Goal: Task Accomplishment & Management: Manage account settings

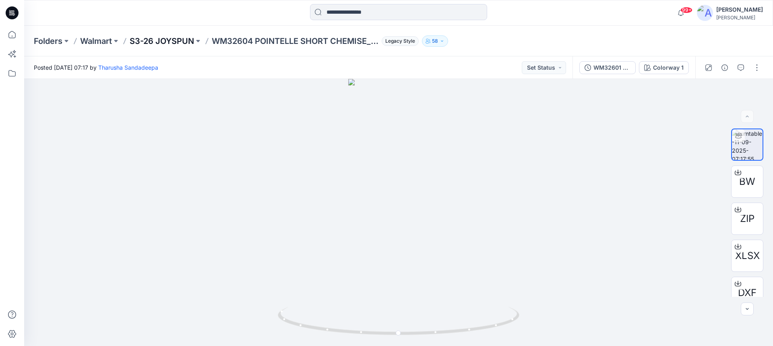
click at [176, 41] on p "S3-26 JOYSPUN" at bounding box center [162, 40] width 64 height 11
drag, startPoint x: 425, startPoint y: 332, endPoint x: 528, endPoint y: 313, distance: 103.9
click at [555, 314] on div at bounding box center [398, 212] width 749 height 267
click at [183, 41] on p "S3-26 JOYSPUN" at bounding box center [162, 40] width 64 height 11
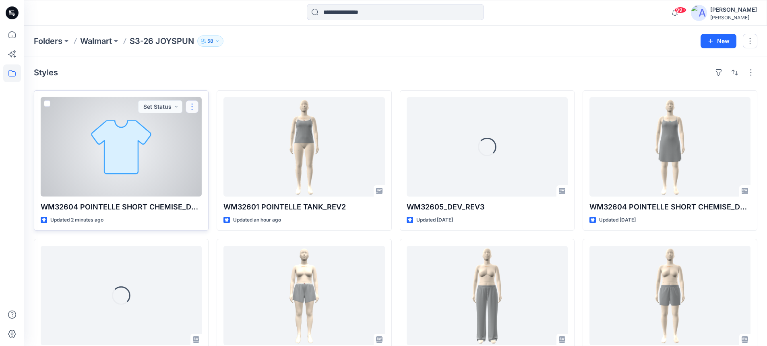
click at [192, 110] on button "button" at bounding box center [192, 106] width 13 height 13
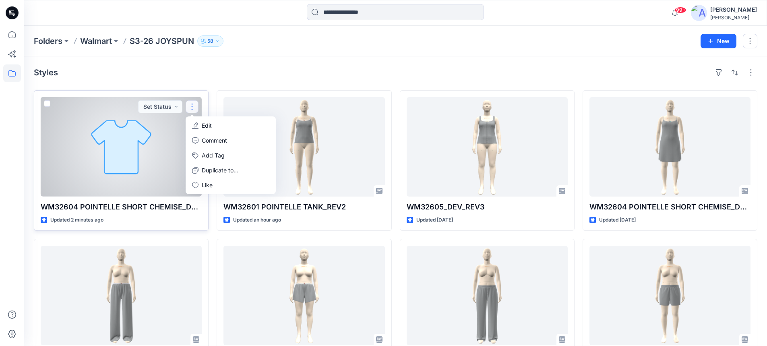
click at [203, 126] on p "Edit" at bounding box center [207, 125] width 10 height 8
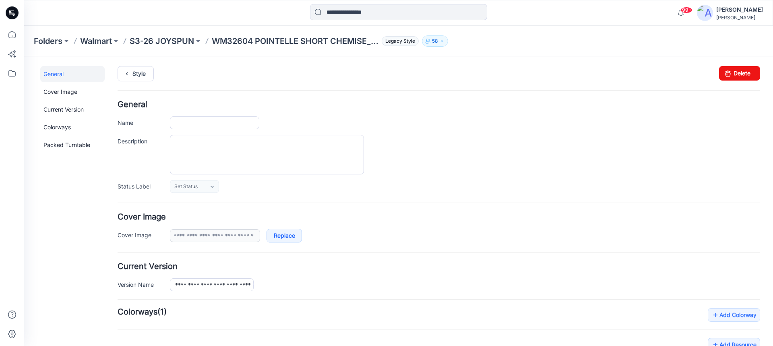
type input "**********"
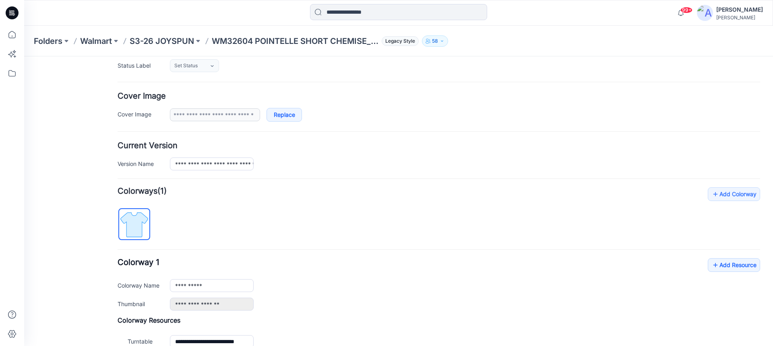
scroll to position [218, 0]
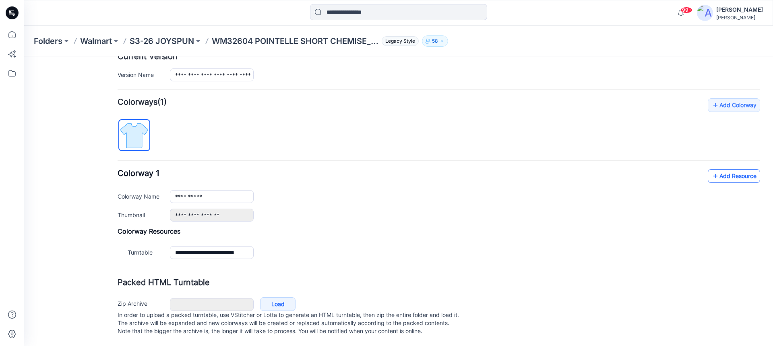
click at [714, 171] on link "Add Resource" at bounding box center [734, 176] width 52 height 14
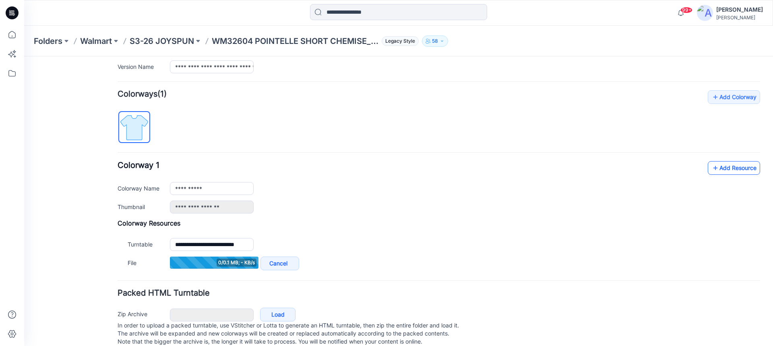
click at [718, 170] on link "Add Resource" at bounding box center [734, 168] width 52 height 14
click at [715, 169] on link "Add Resource" at bounding box center [734, 168] width 52 height 14
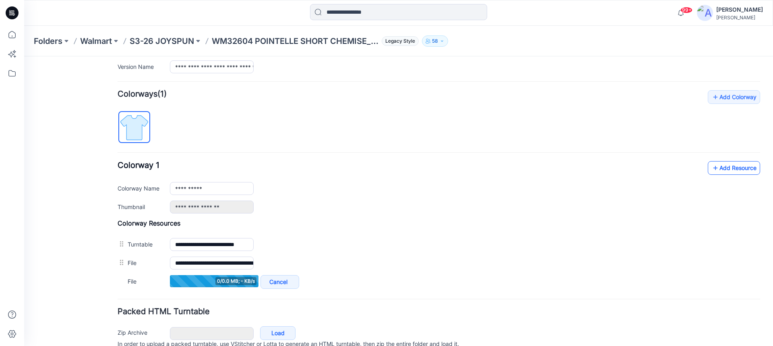
click at [716, 169] on link "Add Resource" at bounding box center [734, 168] width 52 height 14
click at [722, 167] on link "Add Resource" at bounding box center [734, 168] width 52 height 14
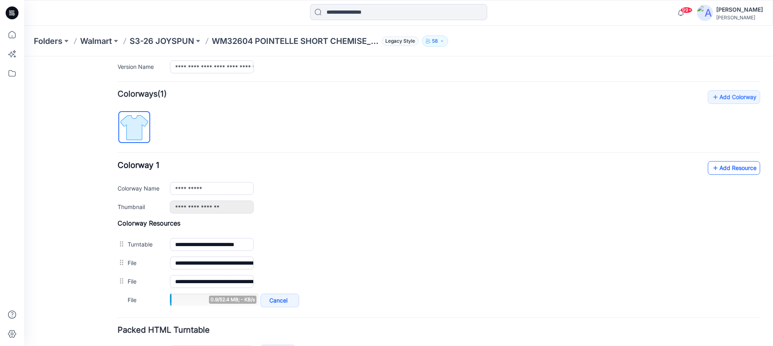
click at [713, 169] on link "Add Resource" at bounding box center [734, 168] width 52 height 14
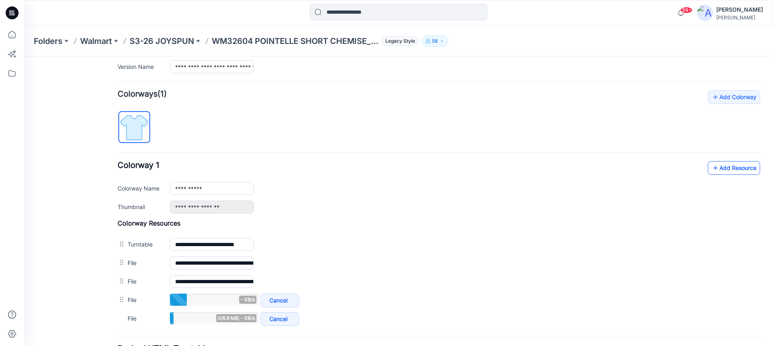
click at [722, 168] on link "Add Resource" at bounding box center [734, 168] width 52 height 14
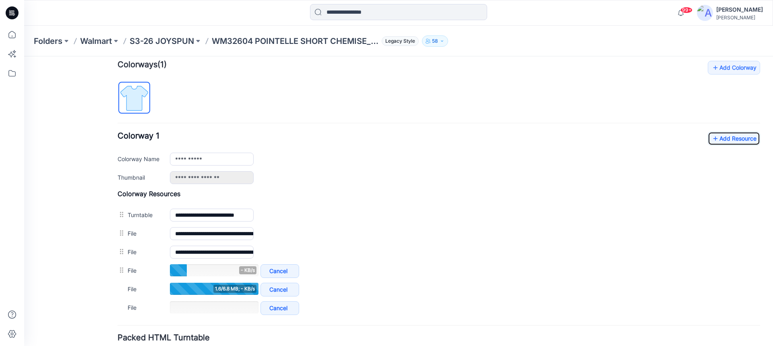
scroll to position [258, 0]
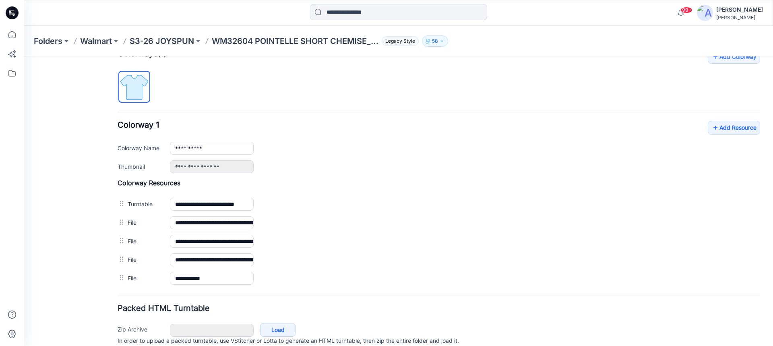
type input "**********"
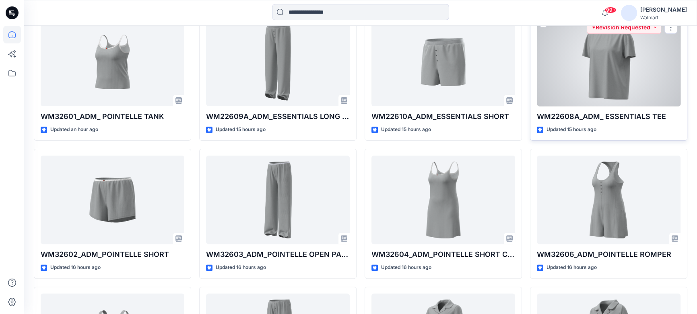
scroll to position [293, 0]
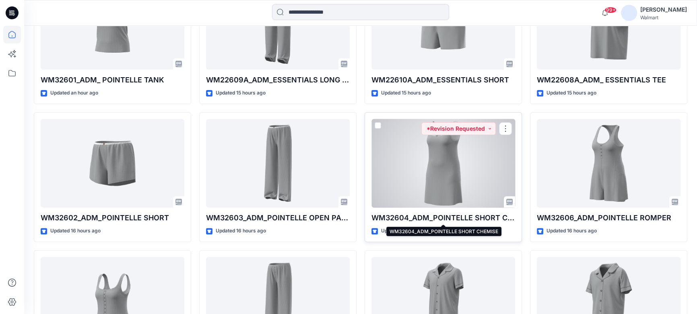
click at [403, 217] on p "WM32604_ADM_POINTELLE SHORT CHEMISE" at bounding box center [444, 218] width 144 height 11
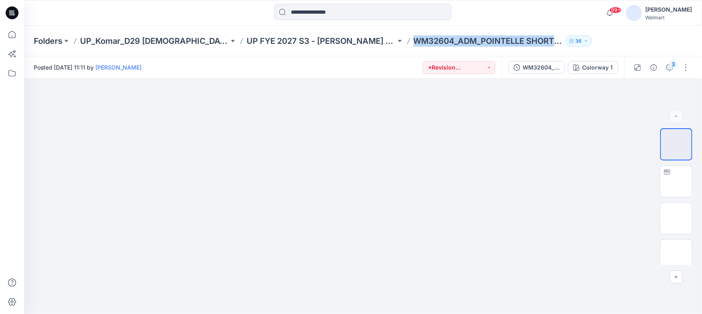
drag, startPoint x: 378, startPoint y: 40, endPoint x: 536, endPoint y: 42, distance: 158.2
click at [536, 42] on div "Folders UP_Komar_D29 Ladies Sleep UP FYE 2027 S3 - Komar D29 Ladies Sleepwear W…" at bounding box center [332, 40] width 596 height 11
copy div "WM32604_ADM_POINTELLE SHORT CHEMISE 36"
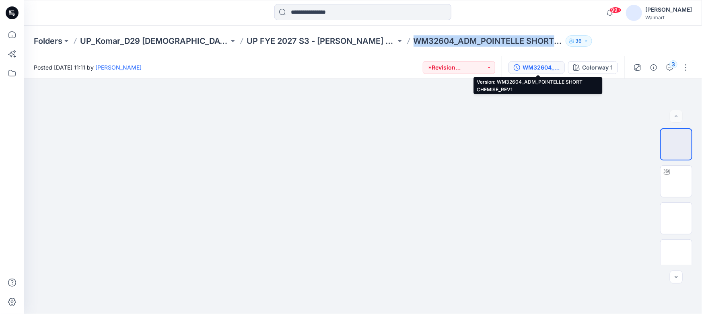
click at [531, 68] on div "WM32604_ADM_POINTELLE SHORT CHEMISE_REV1" at bounding box center [541, 67] width 37 height 9
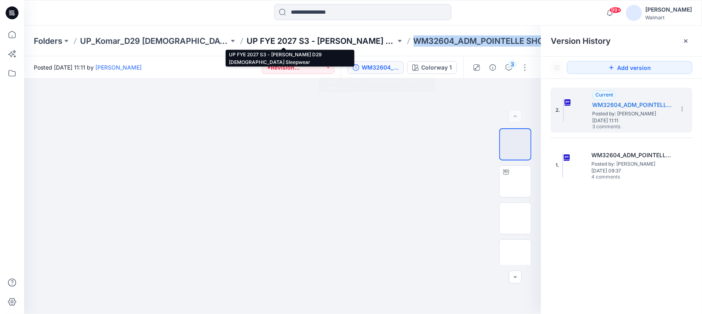
click at [247, 41] on p "UP FYE 2027 S3 - Komar D29 Ladies Sleepwear" at bounding box center [321, 40] width 149 height 11
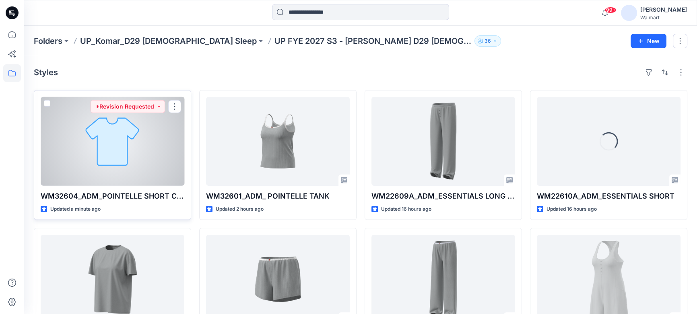
click at [170, 139] on div at bounding box center [113, 141] width 144 height 89
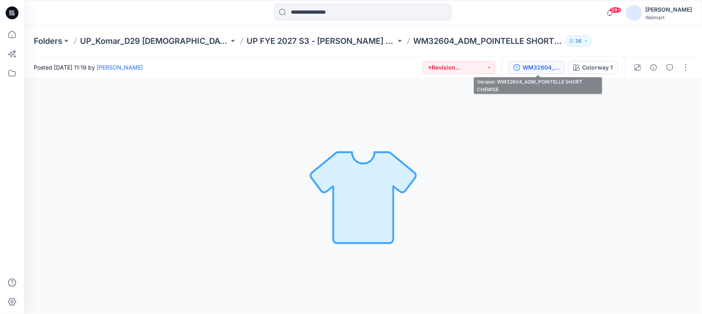
click at [537, 69] on div "WM32604_ADM_POINTELLE SHORT CHEMISE" at bounding box center [541, 67] width 37 height 9
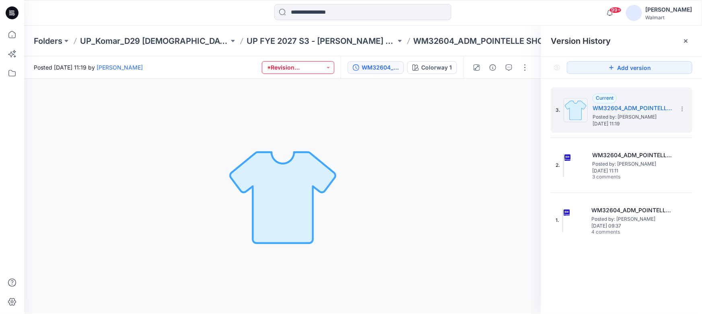
click at [330, 68] on button "*Revision Requested" at bounding box center [298, 67] width 72 height 13
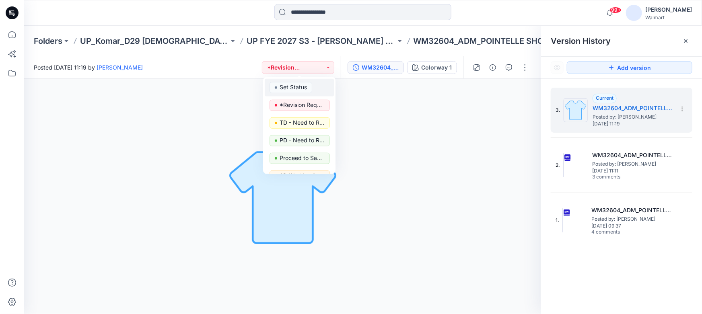
click at [298, 86] on p "Set Status" at bounding box center [293, 87] width 27 height 10
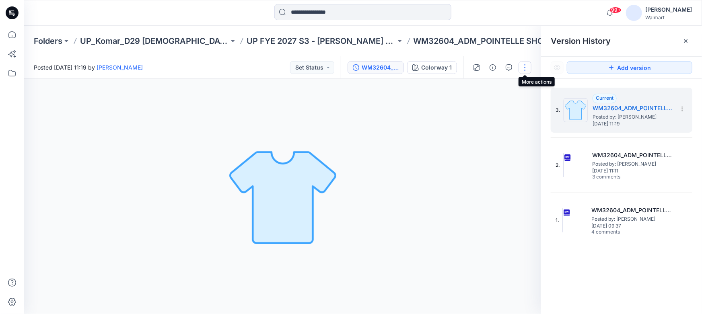
click at [527, 70] on button "button" at bounding box center [525, 67] width 13 height 13
click at [474, 109] on p "Edit" at bounding box center [474, 109] width 10 height 8
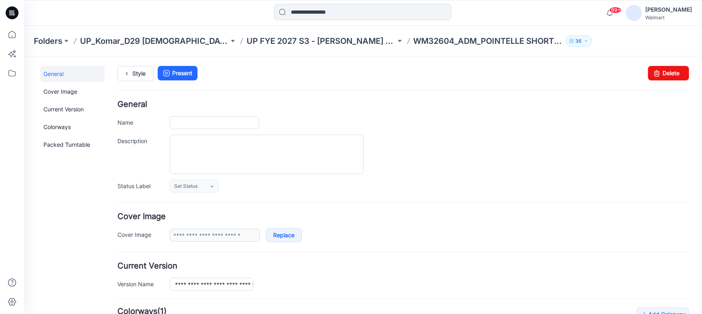
type input "**********"
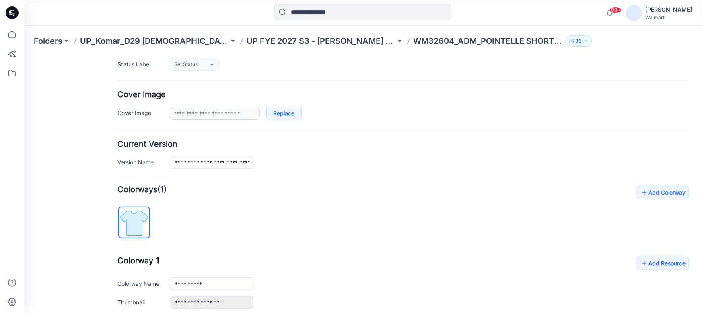
scroll to position [146, 0]
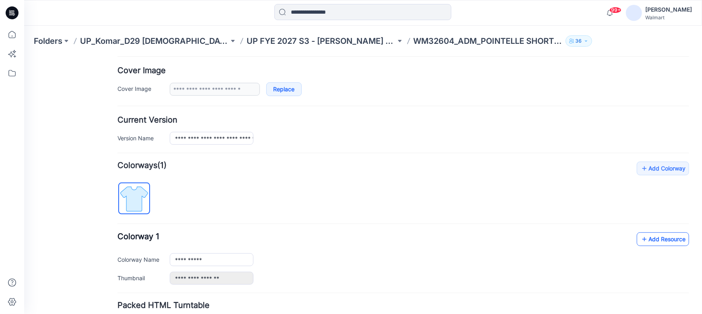
click at [649, 239] on link "Add Resource" at bounding box center [663, 239] width 52 height 14
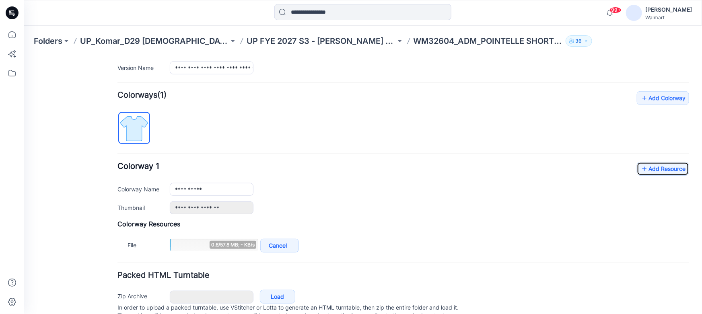
scroll to position [219, 0]
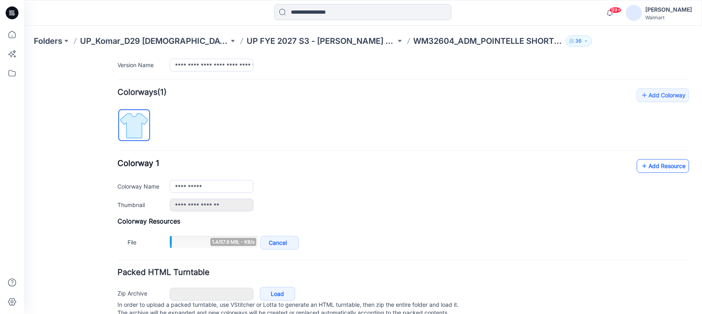
click at [650, 168] on link "Add Resource" at bounding box center [663, 166] width 52 height 14
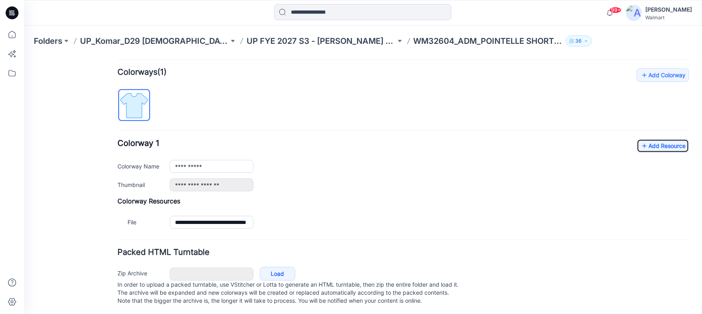
scroll to position [249, 0]
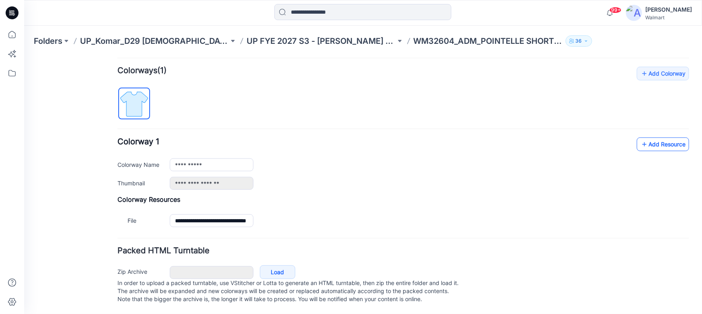
click at [648, 137] on link "Add Resource" at bounding box center [663, 144] width 52 height 14
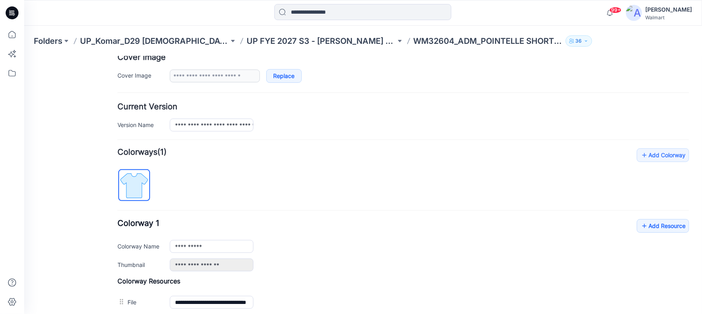
scroll to position [157, 0]
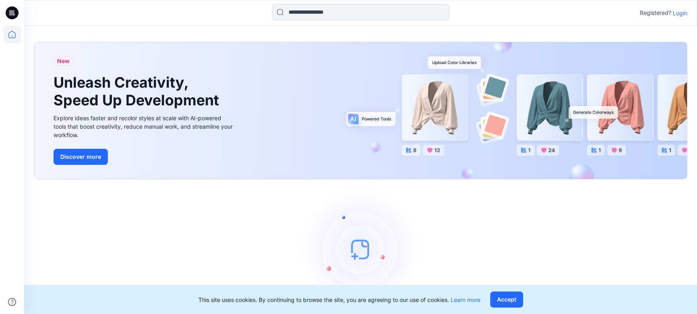
click at [682, 12] on p "Login" at bounding box center [680, 13] width 14 height 8
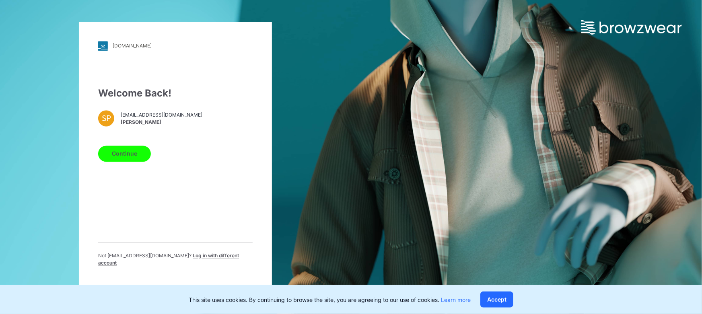
click at [137, 160] on button "Continue" at bounding box center [124, 154] width 53 height 16
click at [119, 160] on button "Continue" at bounding box center [124, 154] width 53 height 16
click at [495, 298] on button "Accept" at bounding box center [497, 300] width 33 height 16
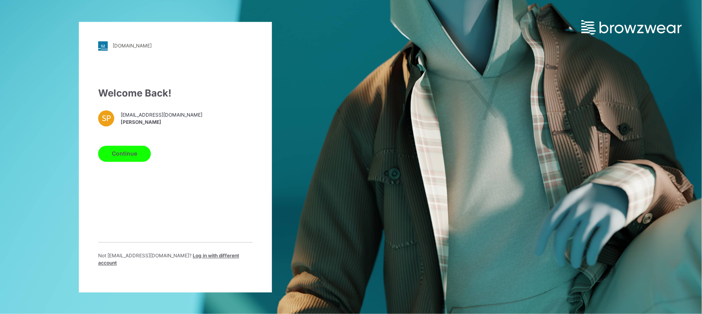
click at [119, 160] on button "Continue" at bounding box center [124, 154] width 53 height 16
click at [189, 262] on span "Log in with different account" at bounding box center [168, 259] width 141 height 13
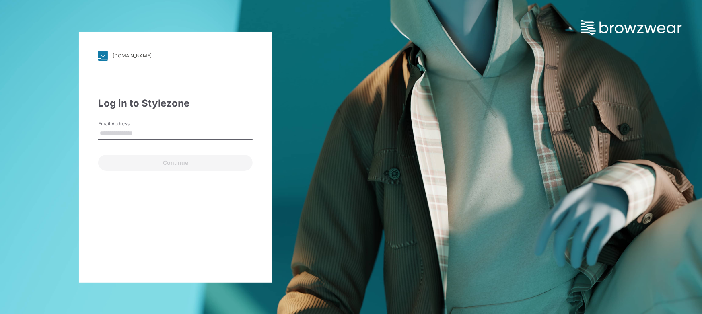
click at [125, 132] on input "Email Address" at bounding box center [175, 134] width 155 height 12
type input "**********"
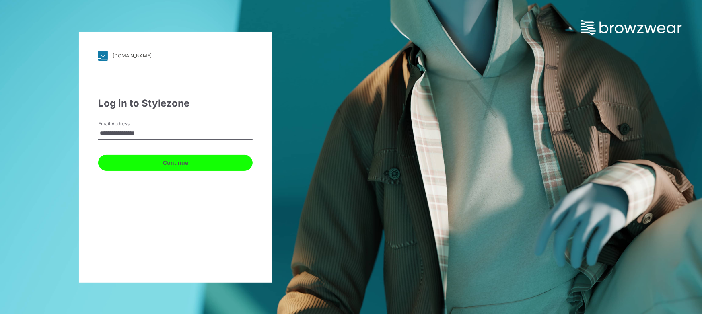
click at [183, 165] on button "Continue" at bounding box center [175, 163] width 155 height 16
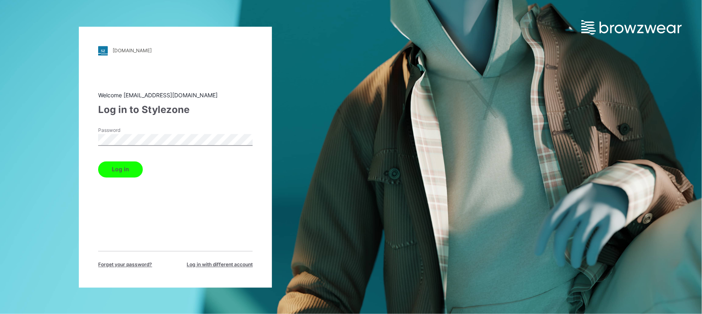
click at [113, 168] on button "Log in" at bounding box center [120, 169] width 45 height 16
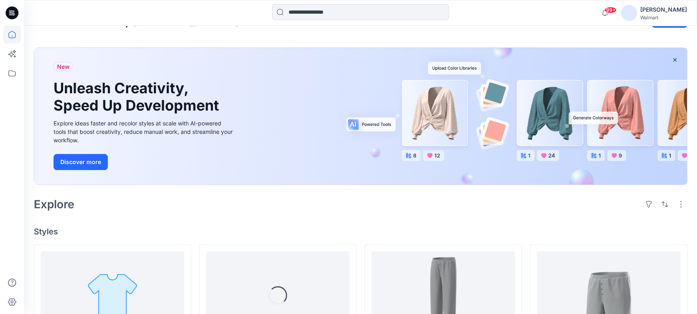
scroll to position [109, 0]
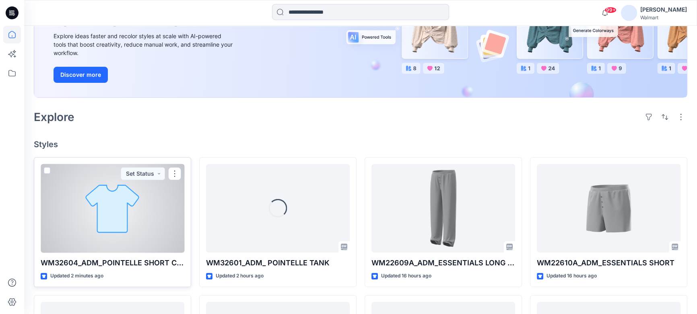
click at [151, 198] on div at bounding box center [113, 208] width 144 height 89
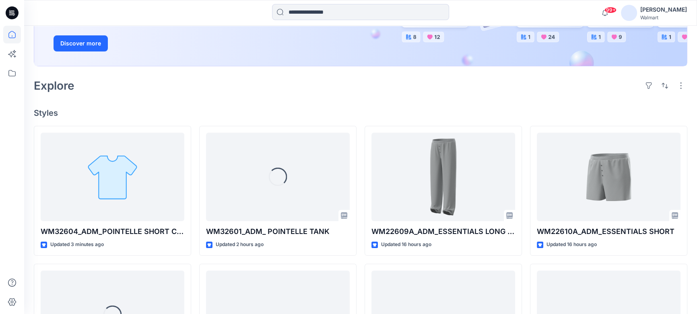
scroll to position [146, 0]
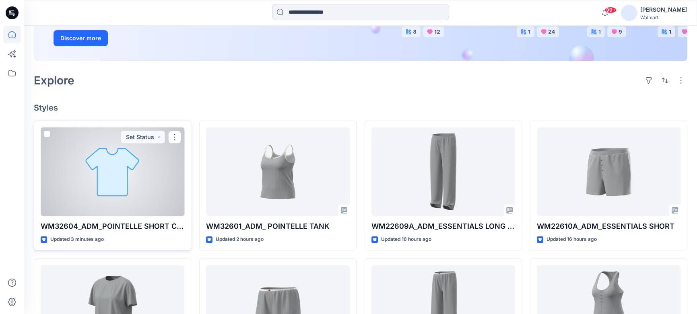
click at [167, 170] on div at bounding box center [113, 172] width 144 height 89
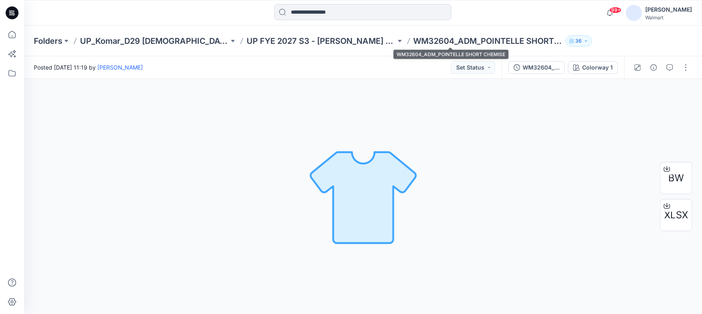
click at [414, 41] on p "WM32604_ADM_POINTELLE SHORT CHEMISE" at bounding box center [488, 40] width 149 height 11
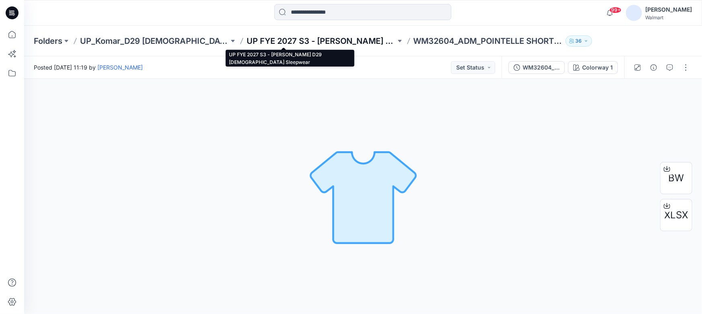
click at [301, 36] on p "UP FYE 2027 S3 - Komar D29 Ladies Sleepwear" at bounding box center [321, 40] width 149 height 11
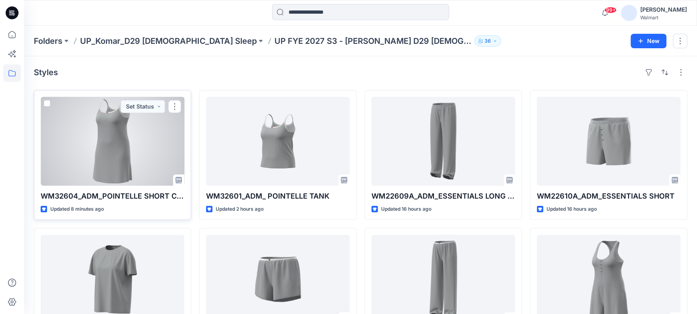
click at [127, 141] on div at bounding box center [113, 141] width 144 height 89
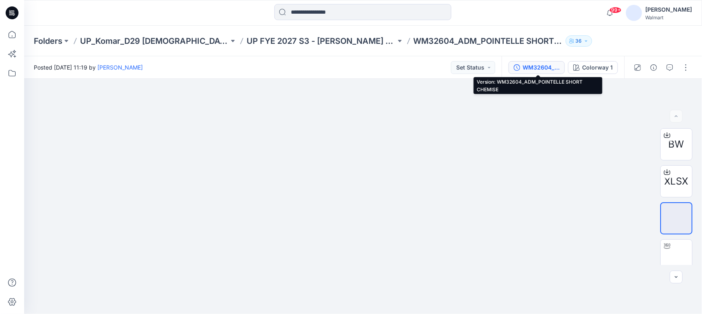
click at [541, 66] on div "WM32604_ADM_POINTELLE SHORT CHEMISE" at bounding box center [541, 67] width 37 height 9
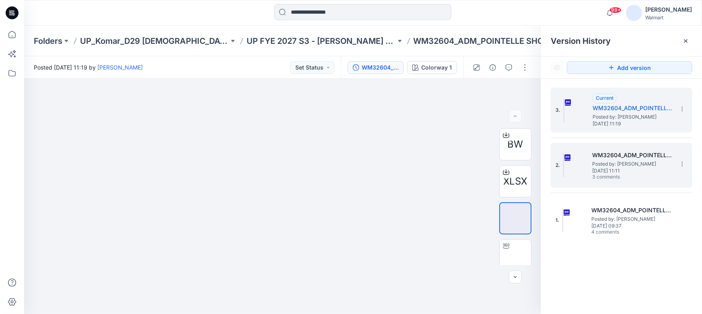
click at [635, 154] on h5 "WM32604_ADM_POINTELLE SHORT CHEMISE_REV1" at bounding box center [632, 156] width 81 height 10
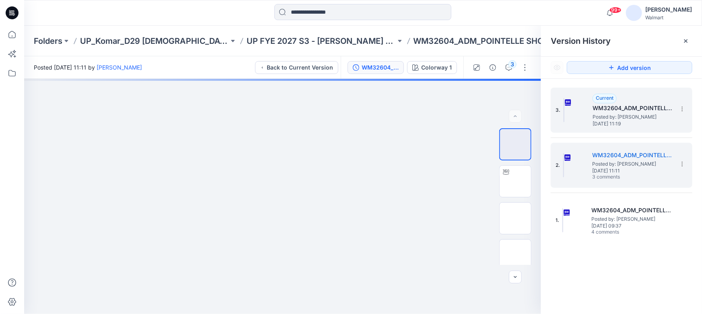
click at [649, 108] on h5 "WM32604_ADM_POINTELLE SHORT CHEMISE" at bounding box center [633, 108] width 81 height 10
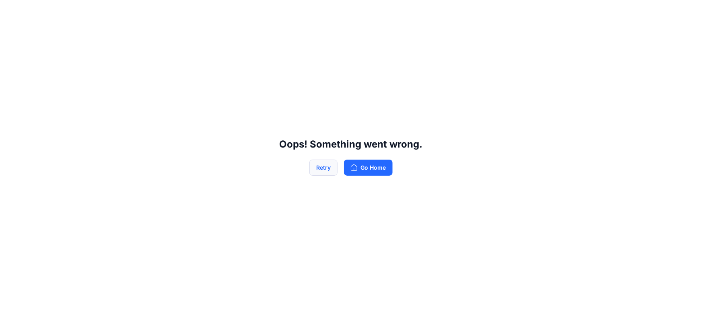
click at [329, 165] on button "Retry" at bounding box center [324, 168] width 28 height 16
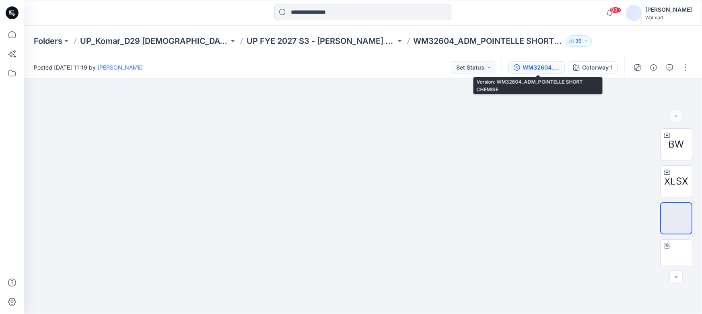
click at [551, 67] on div "WM32604_ADM_POINTELLE SHORT CHEMISE" at bounding box center [541, 67] width 37 height 9
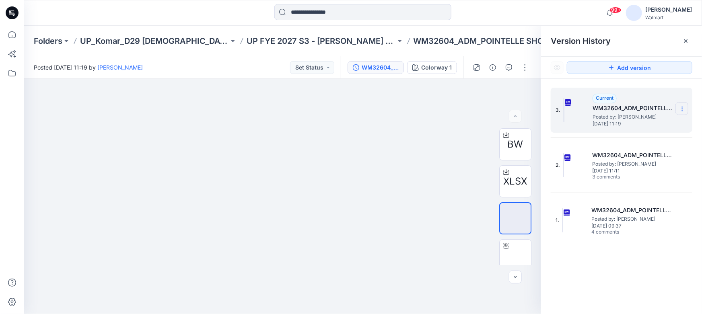
click at [684, 111] on icon at bounding box center [682, 109] width 6 height 6
click at [622, 156] on span "Rename Version" at bounding box center [629, 157] width 42 height 10
click at [651, 106] on input "**********" at bounding box center [643, 107] width 89 height 13
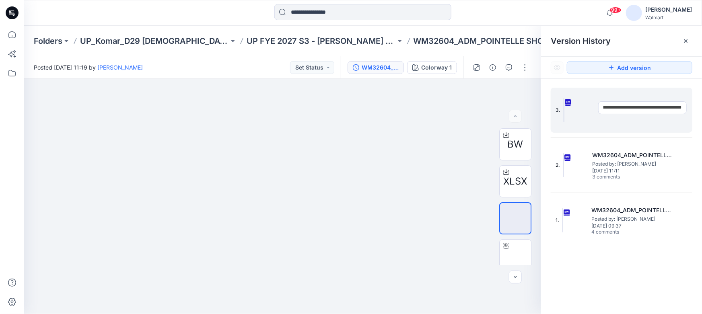
type input "**********"
click at [630, 142] on div "3. Current WM32604_ADM_POINTELLE SHORT CHEMISE_REV2 Posted by: Suresh Perera Th…" at bounding box center [622, 165] width 142 height 155
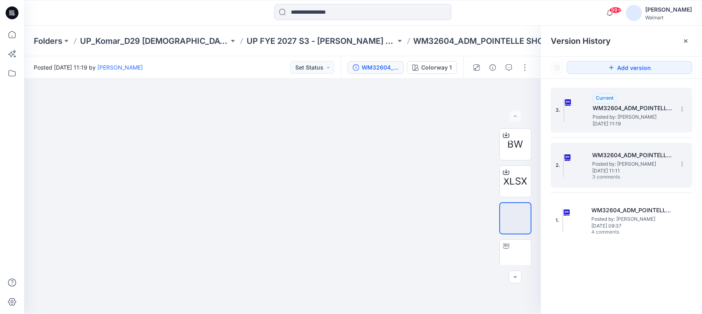
click at [625, 153] on h5 "WM32604_ADM_POINTELLE SHORT CHEMISE_REV1" at bounding box center [632, 156] width 81 height 10
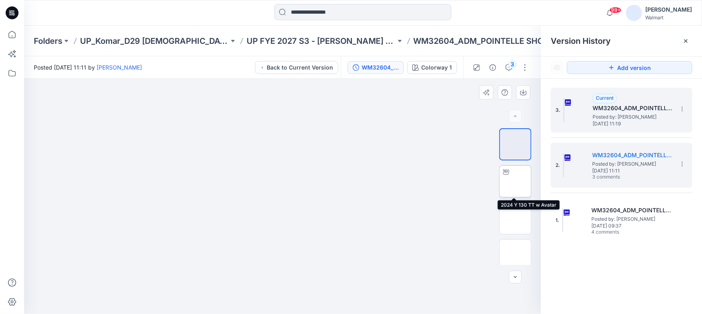
click at [516, 182] on img at bounding box center [516, 182] width 0 height 0
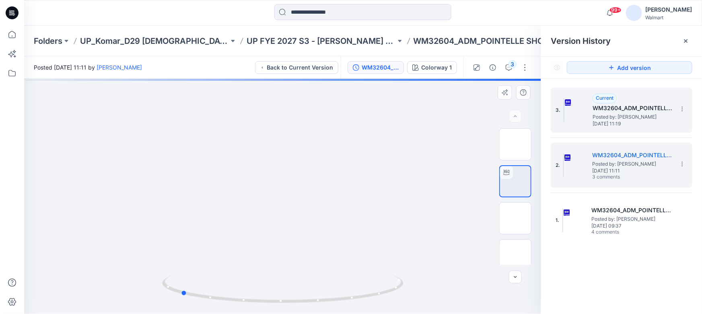
drag, startPoint x: 322, startPoint y: 302, endPoint x: 419, endPoint y: 282, distance: 98.4
click at [446, 293] on div at bounding box center [282, 196] width 517 height 235
click at [619, 112] on h5 "WM32604_ADM_POINTELLE SHORT CHEMISE_REV2" at bounding box center [633, 108] width 81 height 10
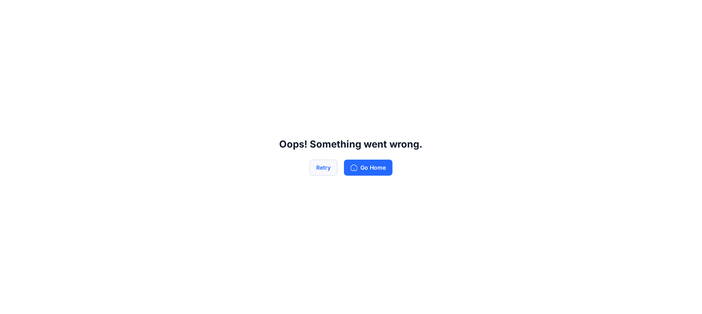
click at [327, 169] on button "Retry" at bounding box center [324, 168] width 28 height 16
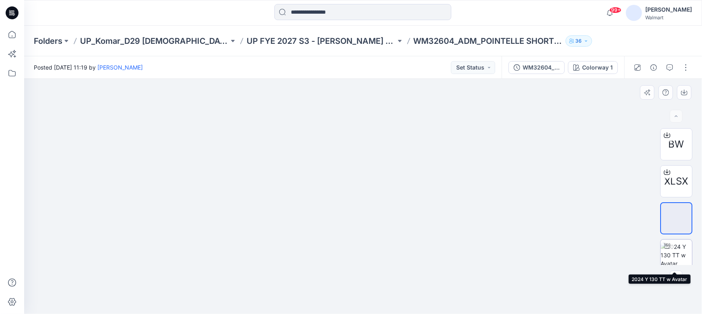
click at [676, 256] on img at bounding box center [676, 255] width 31 height 25
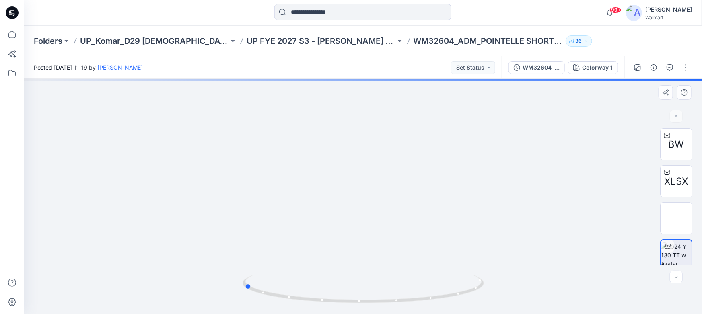
drag, startPoint x: 427, startPoint y: 301, endPoint x: 524, endPoint y: 293, distance: 97.3
click at [524, 293] on div at bounding box center [363, 196] width 678 height 235
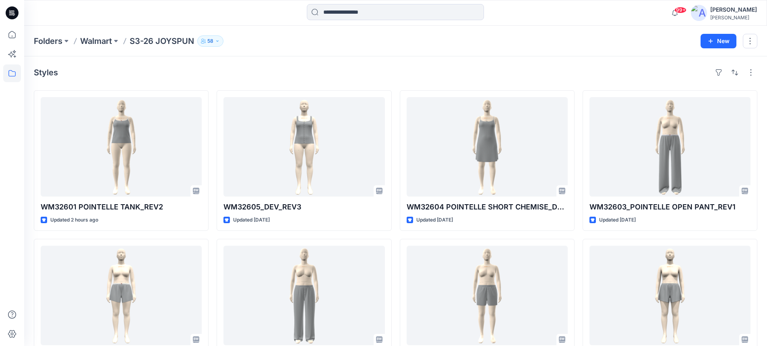
click at [138, 42] on p "S3-26 JOYSPUN" at bounding box center [162, 40] width 64 height 11
click at [104, 42] on p "Walmart" at bounding box center [96, 40] width 32 height 11
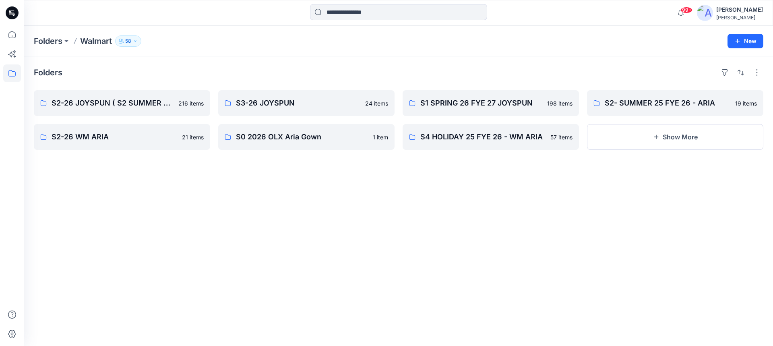
click at [16, 11] on icon at bounding box center [12, 12] width 13 height 13
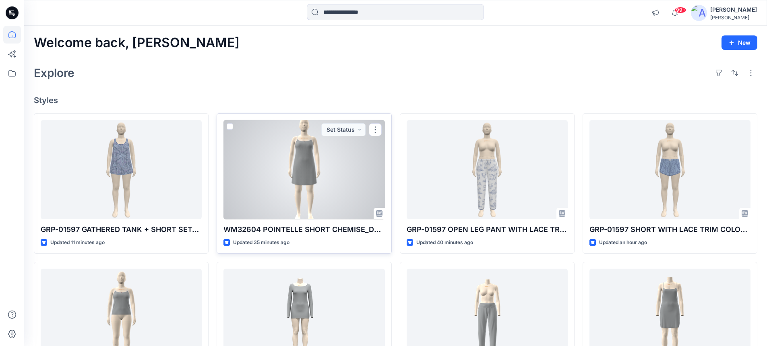
click at [289, 166] on div at bounding box center [303, 169] width 161 height 99
